Goal: Task Accomplishment & Management: Use online tool/utility

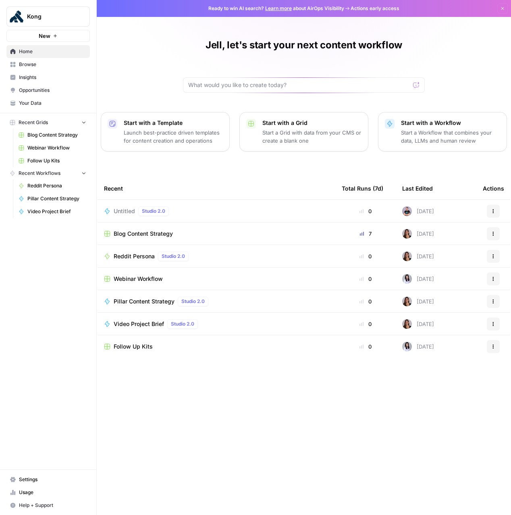
click at [52, 35] on button "New" at bounding box center [47, 36] width 83 height 12
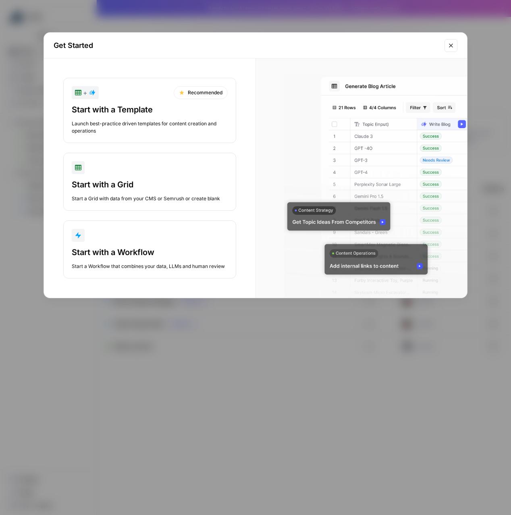
click at [129, 99] on button "+ Recommended Start with a Template Launch best-practice driven templates for c…" at bounding box center [149, 110] width 173 height 65
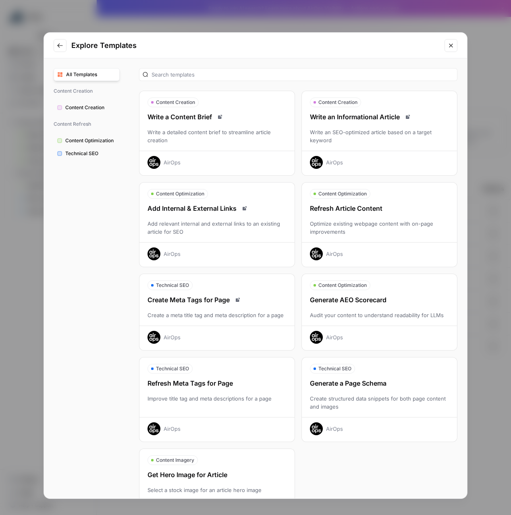
click at [95, 110] on span "Content Creation" at bounding box center [90, 107] width 51 height 7
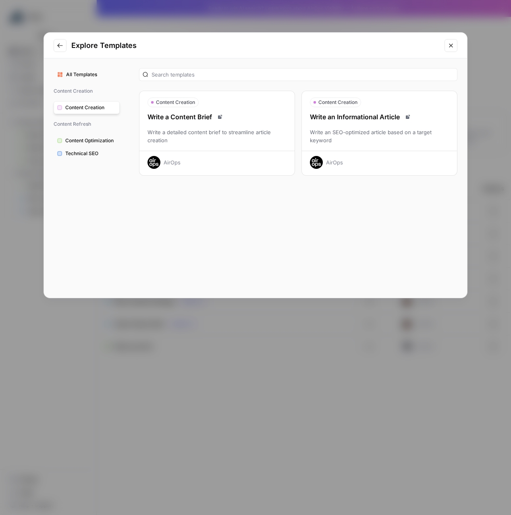
click at [57, 47] on icon "Go to previous step" at bounding box center [60, 45] width 6 height 6
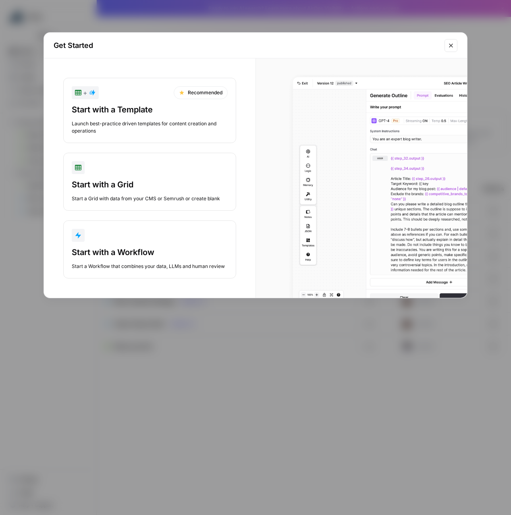
click at [134, 260] on div "Start with a Workflow Start a Workflow that combines your data, LLMs and human …" at bounding box center [150, 258] width 156 height 23
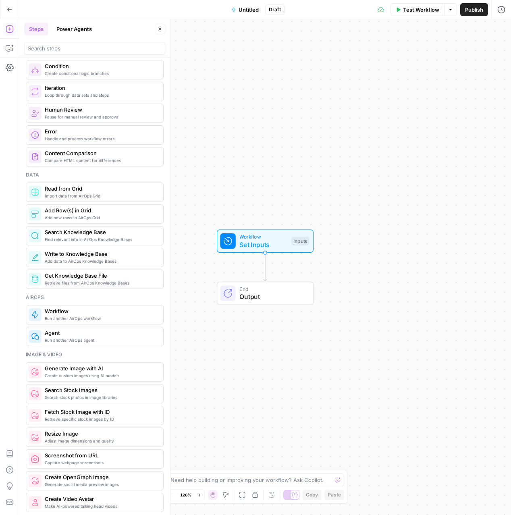
scroll to position [261, 0]
